Goal: Transaction & Acquisition: Purchase product/service

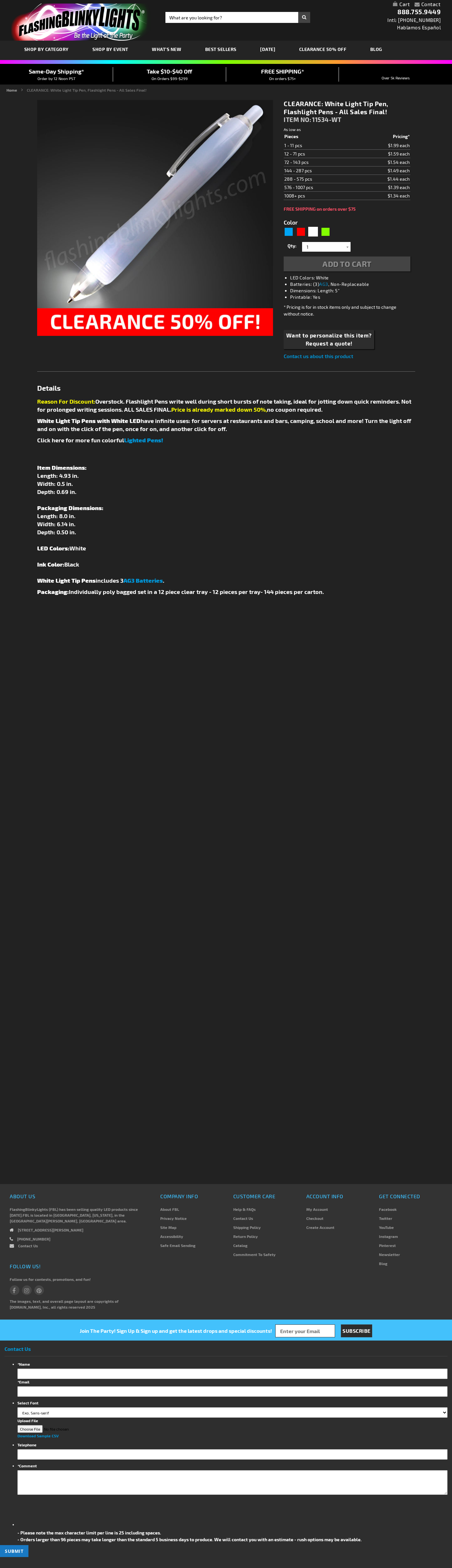
type input "5646"
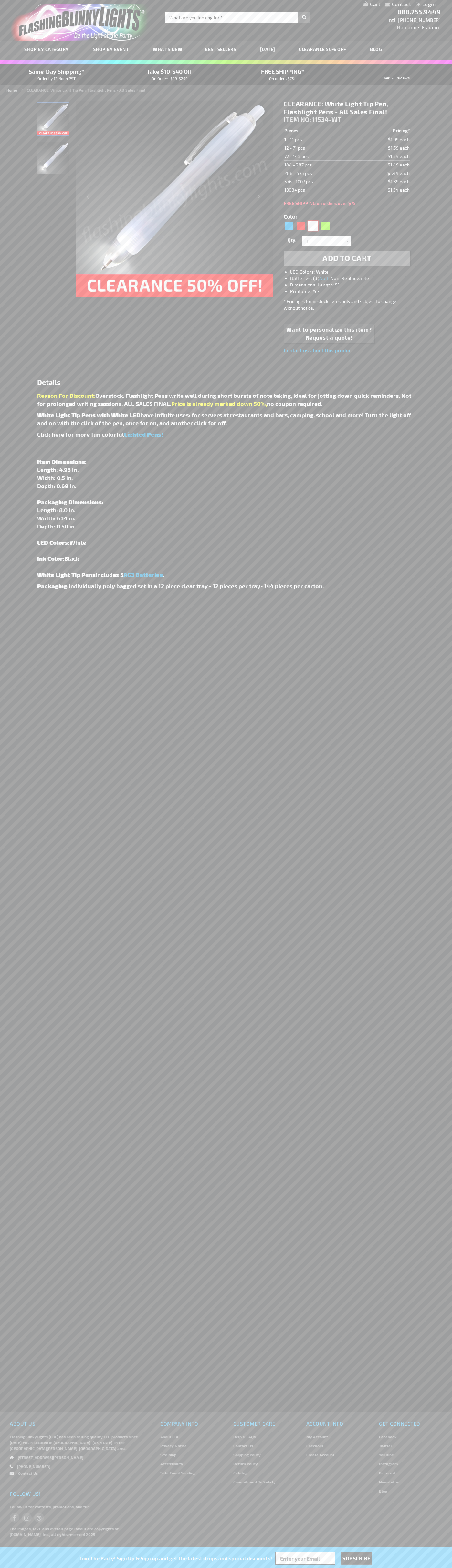
click at [313, 226] on div "White" at bounding box center [313, 226] width 10 height 10
click at [347, 258] on span "Add to Cart" at bounding box center [347, 257] width 49 height 9
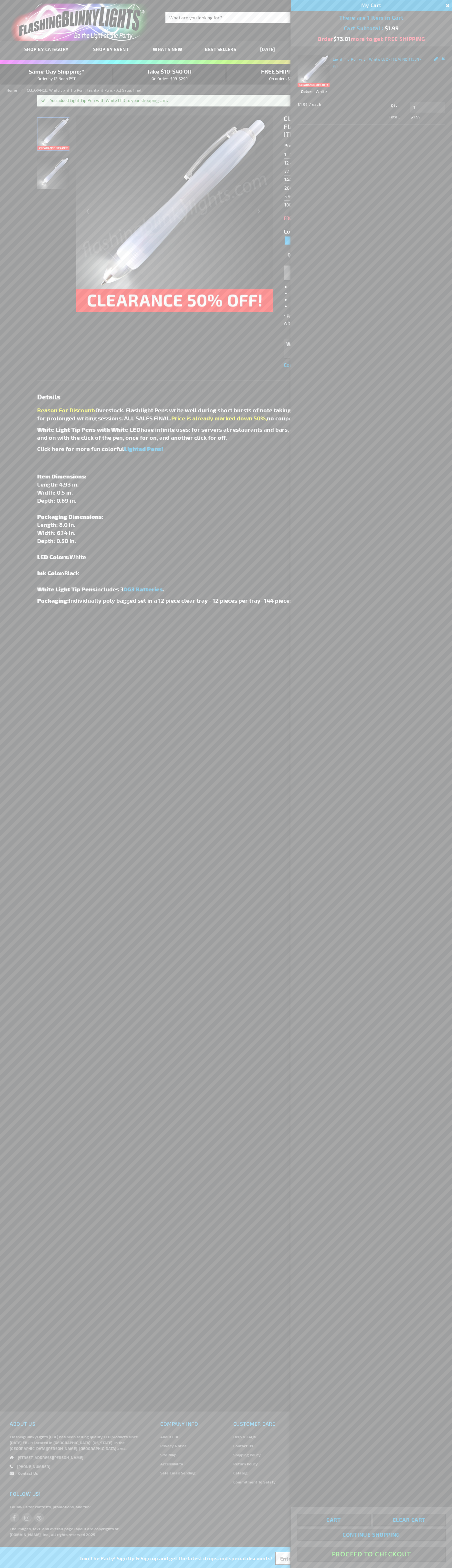
click at [371, 1554] on button "Proceed To Checkout" at bounding box center [371, 1554] width 148 height 15
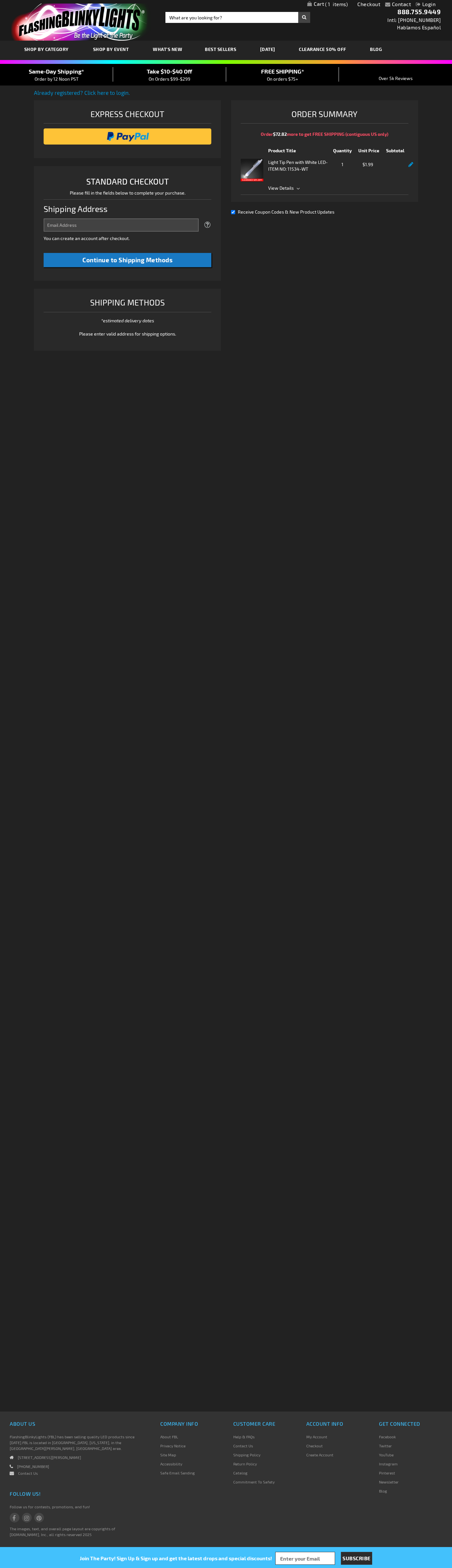
select select "US"
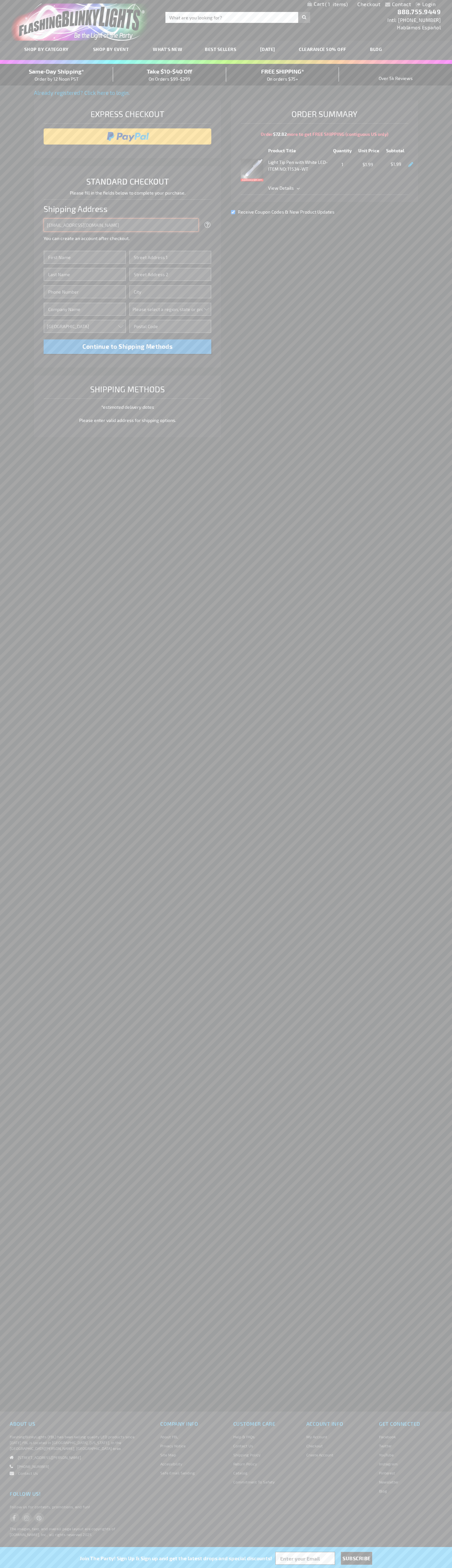
type input "johnsmith005@storebotmail.joonix.net"
type input "John"
type input "651 N. 34th Str."
type input "First floor"
type input "seattle"
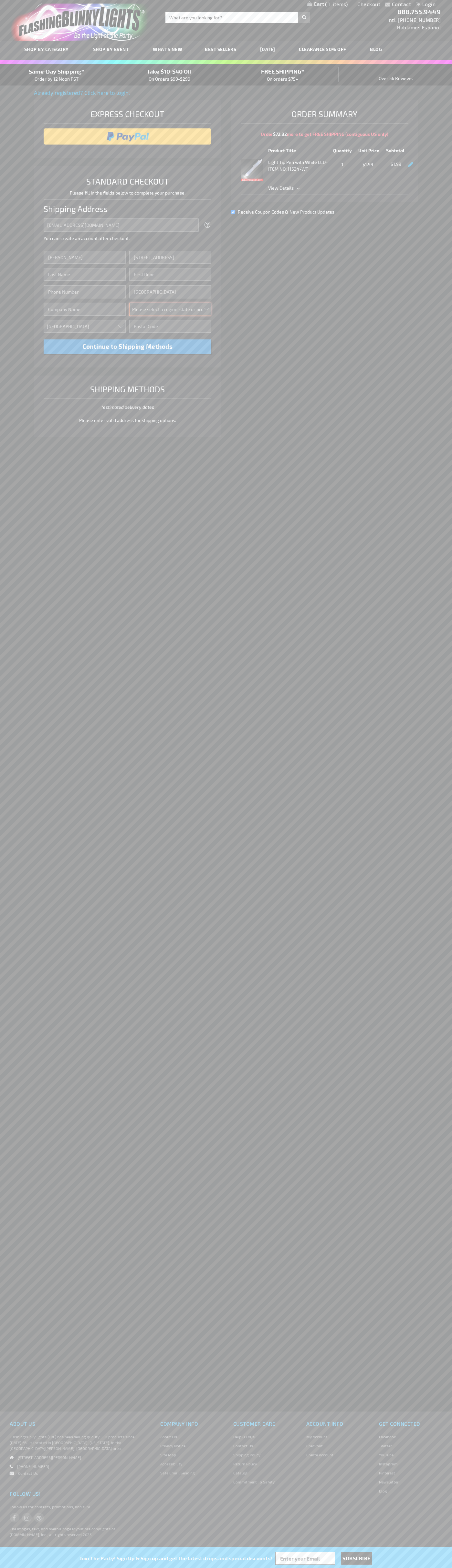
select select "62"
type input "98103"
type input "Smith"
type input "6502530000"
type input "John Smith"
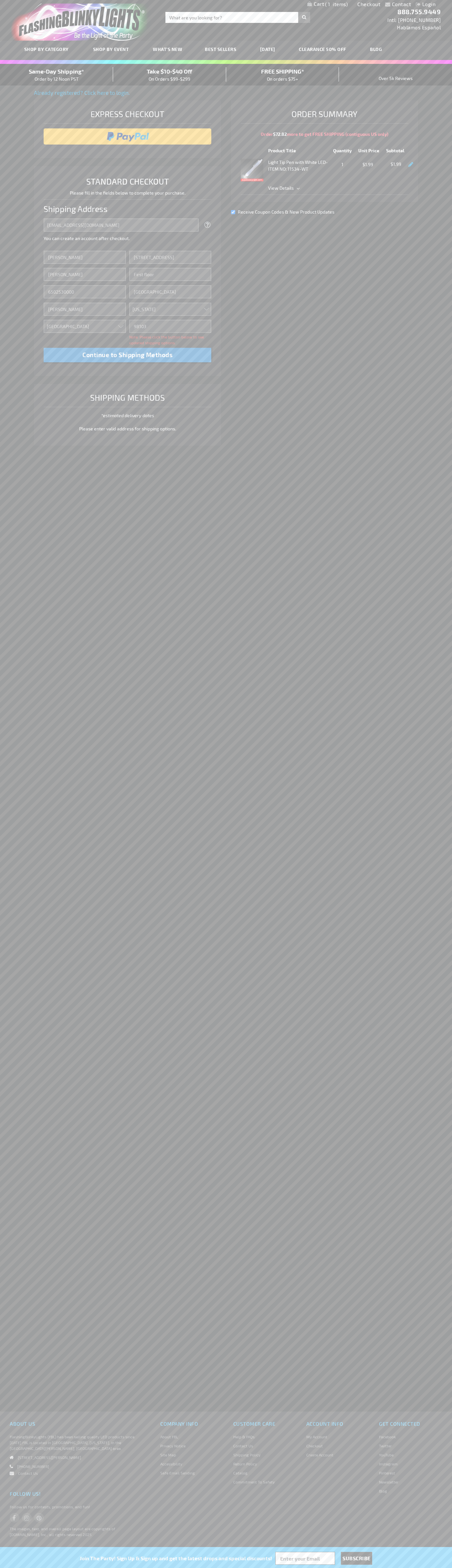
click at [57, 75] on div "Same-Day Shipping* Order by 12 Noon PST" at bounding box center [57, 74] width 113 height 15
click at [127, 136] on input "image" at bounding box center [127, 136] width 161 height 13
